Goal: Information Seeking & Learning: Learn about a topic

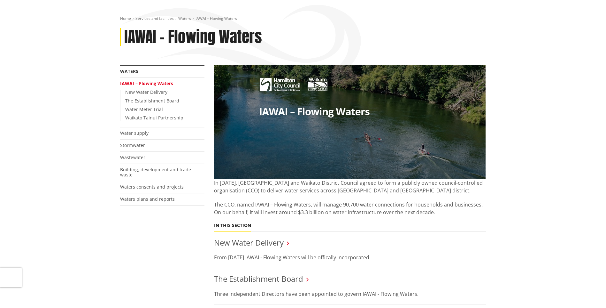
click at [361, 200] on div "In May 2025, Hamilton City and Waikato District Council agreed to form a public…" at bounding box center [350, 197] width 272 height 37
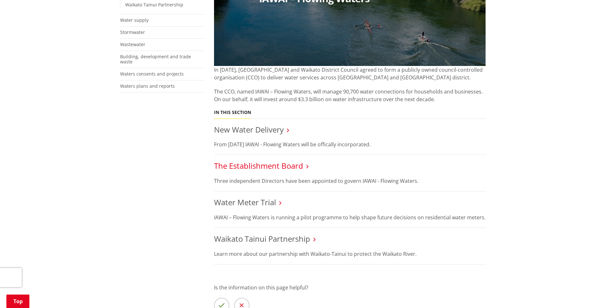
scroll to position [224, 0]
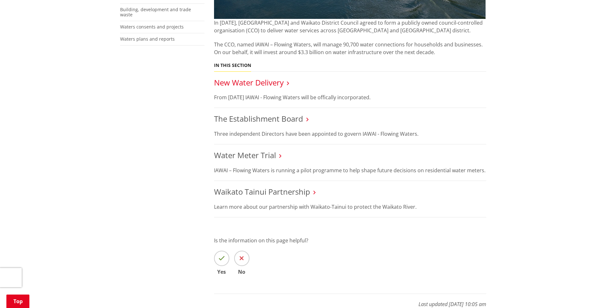
click at [257, 84] on link "New Water Delivery" at bounding box center [249, 82] width 70 height 11
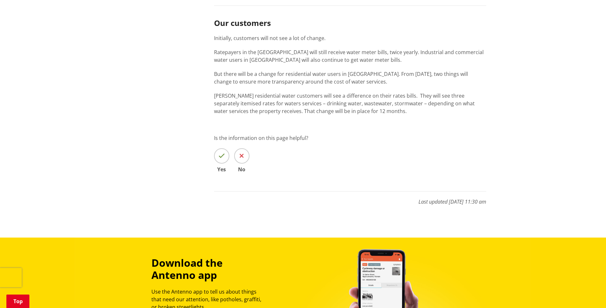
scroll to position [607, 0]
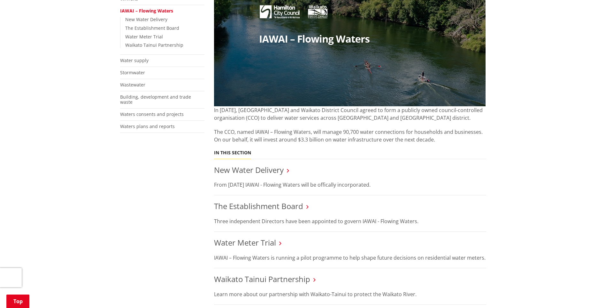
scroll to position [128, 0]
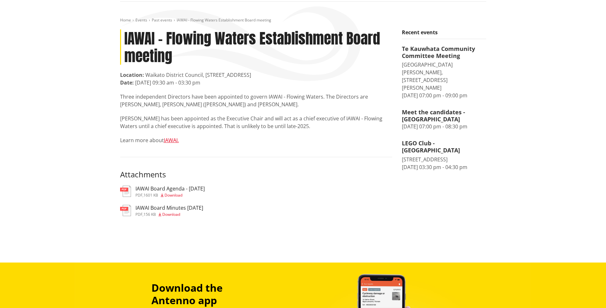
scroll to position [64, 0]
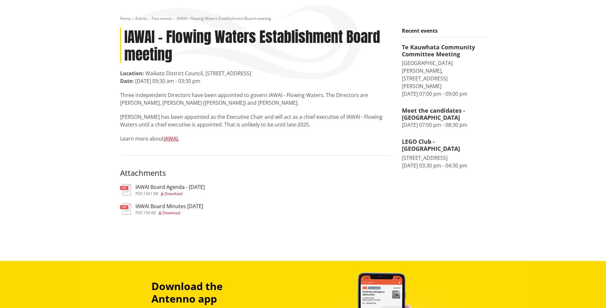
click at [170, 190] on h3 "IAWAI Board Agenda - 28 August 2025" at bounding box center [170, 187] width 69 height 6
click at [203, 207] on h3 "IAWAI Board Minutes 28 August 2025" at bounding box center [170, 206] width 68 height 6
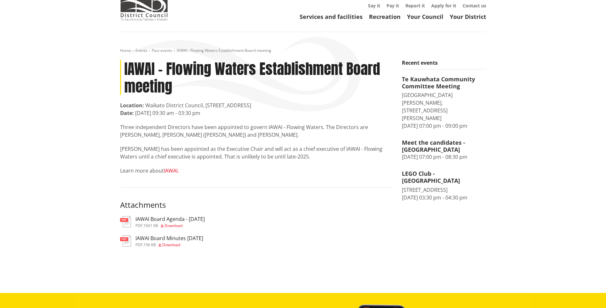
click at [168, 168] on link "IAWAI." at bounding box center [171, 170] width 15 height 7
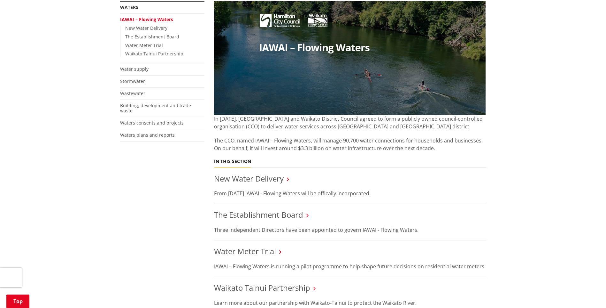
scroll to position [64, 0]
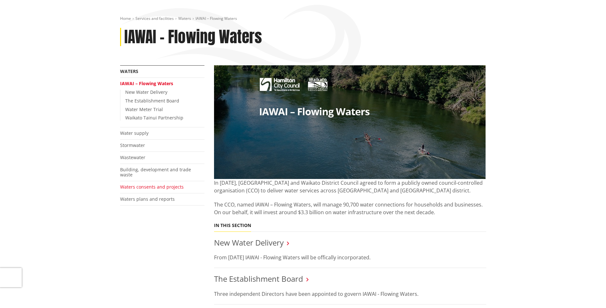
click at [155, 184] on link "Waters consents and projects" at bounding box center [152, 187] width 64 height 6
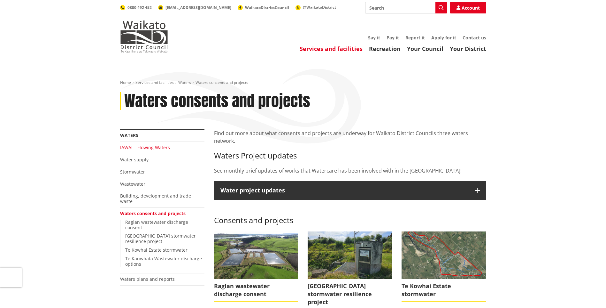
click at [159, 145] on link "IAWAI – Flowing Waters" at bounding box center [145, 147] width 50 height 6
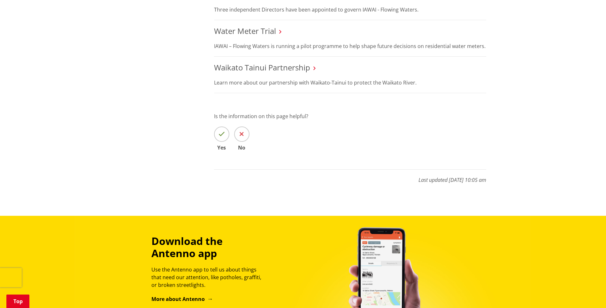
scroll to position [352, 0]
